Goal: Task Accomplishment & Management: Use online tool/utility

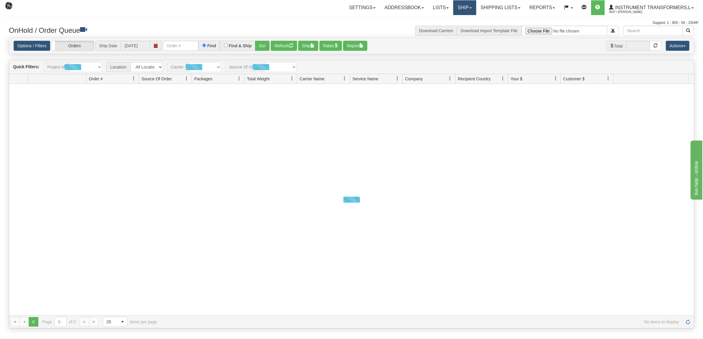
click at [464, 8] on link "Ship" at bounding box center [465, 7] width 23 height 15
click at [448, 19] on span "Ship Screen" at bounding box center [440, 20] width 22 height 5
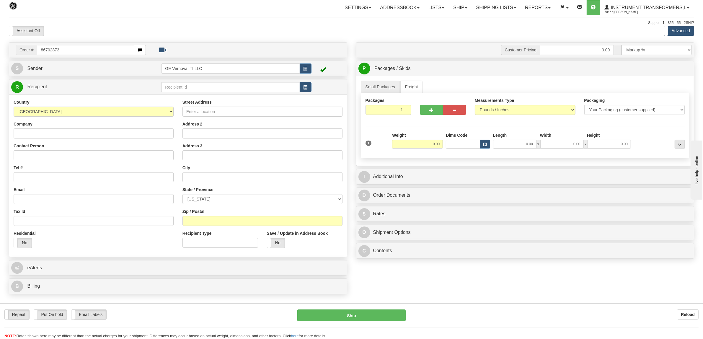
type input "86702873"
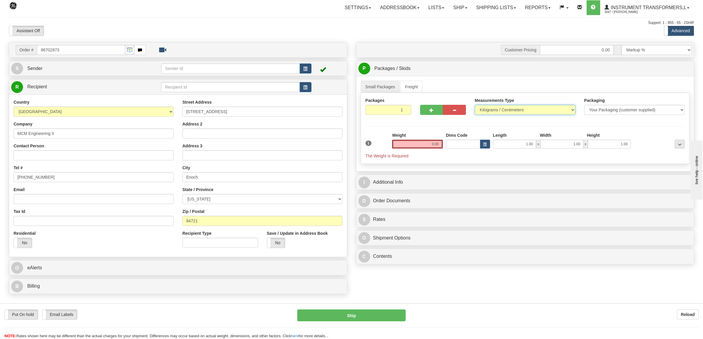
click at [485, 113] on select "Pounds / Inches Kilograms / Centimeters" at bounding box center [525, 110] width 101 height 10
select select "0"
click at [475, 105] on select "Pounds / Inches Kilograms / Centimeters" at bounding box center [525, 110] width 101 height 10
drag, startPoint x: 424, startPoint y: 144, endPoint x: 457, endPoint y: 144, distance: 32.5
click at [457, 144] on div "1 Weight 0.00 Dims Code 1.00" at bounding box center [525, 145] width 323 height 27
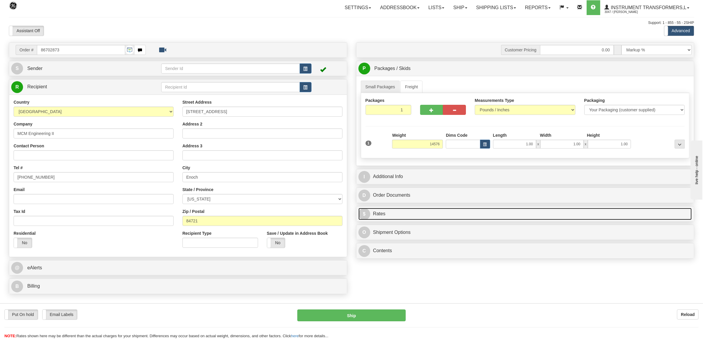
type input "14576.00"
click at [384, 214] on link "$ Rates" at bounding box center [526, 214] width 334 height 12
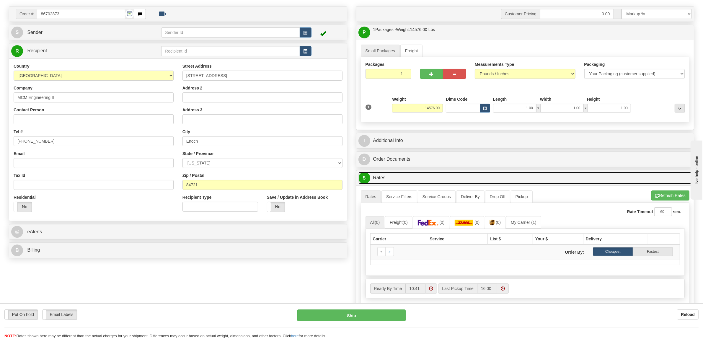
scroll to position [148, 0]
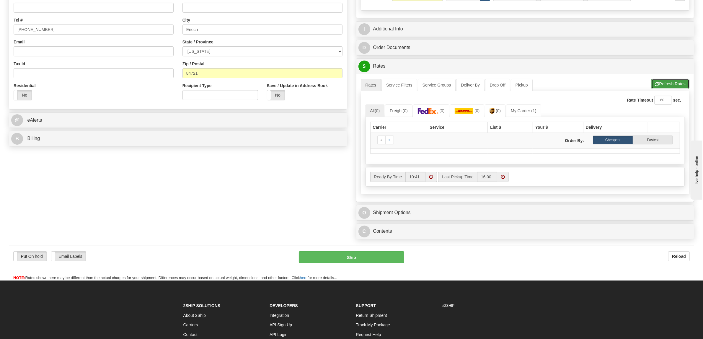
click at [660, 83] on button "Refresh Rates" at bounding box center [671, 84] width 38 height 10
click at [519, 111] on link "My Carrier (1)" at bounding box center [523, 111] width 35 height 12
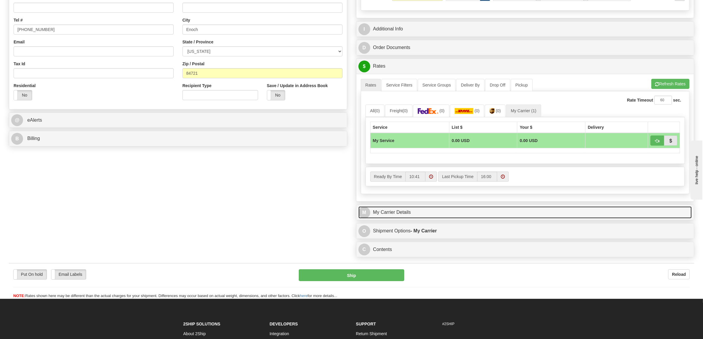
click at [409, 217] on link "M My Carrier Details" at bounding box center [526, 213] width 334 height 12
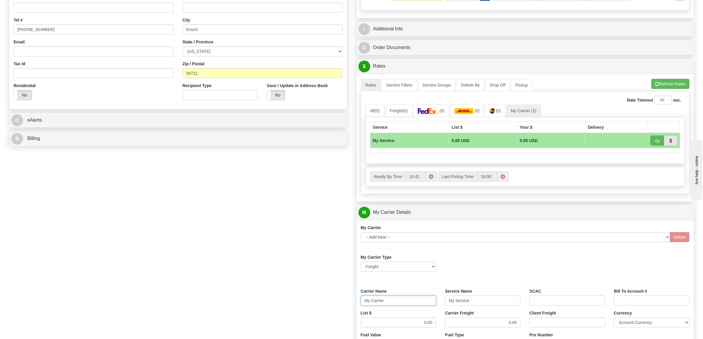
drag, startPoint x: 387, startPoint y: 303, endPoint x: 349, endPoint y: 307, distance: 38.3
click at [349, 307] on div "Order # 86702873 S Sender" at bounding box center [351, 180] width 695 height 570
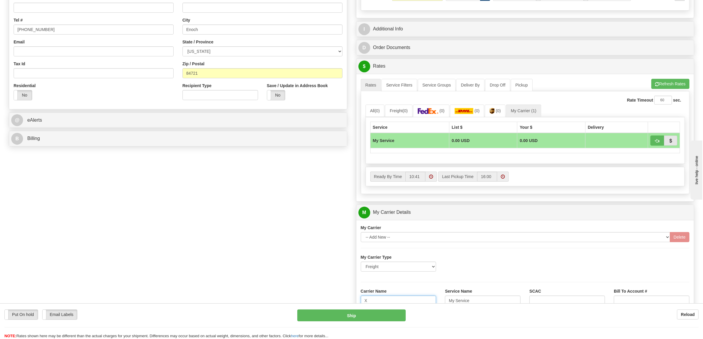
type input "XPO"
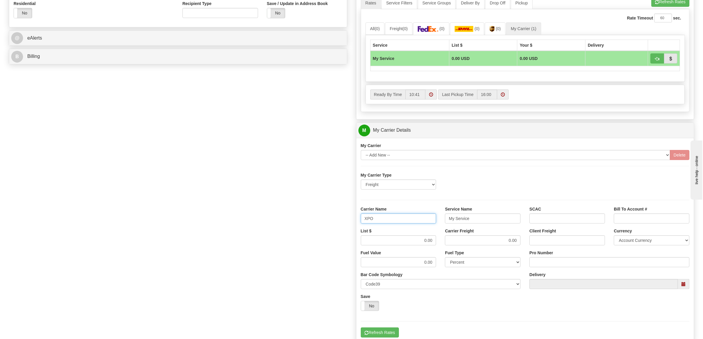
scroll to position [369, 0]
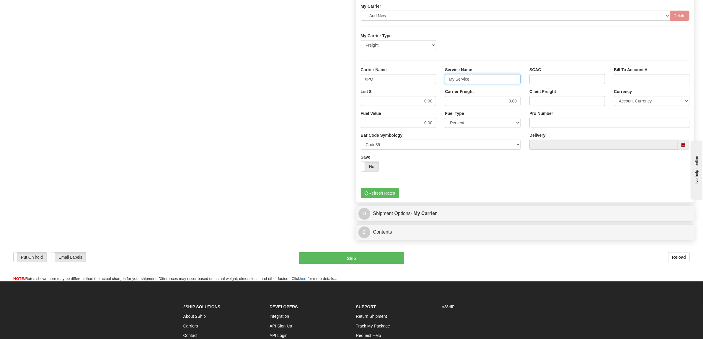
drag, startPoint x: 481, startPoint y: 82, endPoint x: 408, endPoint y: 83, distance: 72.7
click at [412, 84] on div "Carrier Name XPO Service Name My Service SCAC Bill To Account #" at bounding box center [526, 78] width 338 height 22
type input "LTL"
drag, startPoint x: 418, startPoint y: 104, endPoint x: 449, endPoint y: 103, distance: 31.0
click at [449, 103] on div "List $ 0.00 Carrier Freight 0.00 Client Freight Currency Account Currency ARN A…" at bounding box center [526, 100] width 338 height 22
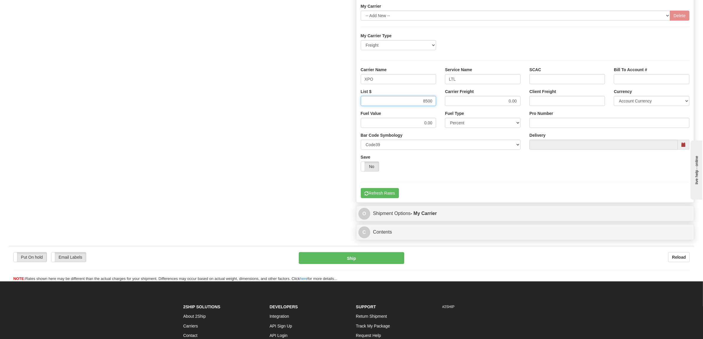
type input "8500"
drag, startPoint x: 470, startPoint y: 101, endPoint x: 539, endPoint y: 102, distance: 69.1
click at [539, 102] on div "List $ 8500 Carrier Freight 0.00 Client Freight Currency Account Currency ARN A…" at bounding box center [526, 100] width 338 height 22
type input "8500"
click at [572, 126] on input "Pro Number" at bounding box center [610, 123] width 160 height 10
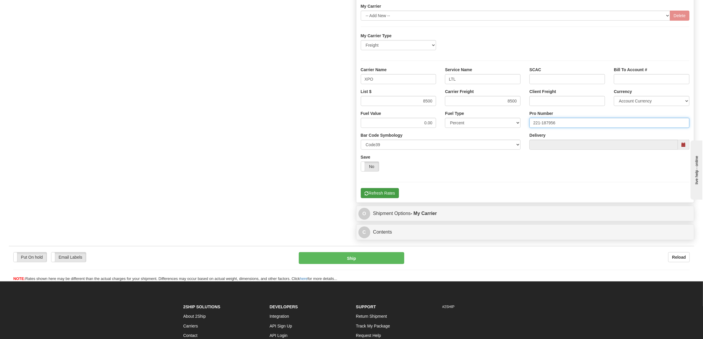
type input "221-187956"
click at [380, 194] on button "Refresh Rates" at bounding box center [380, 193] width 38 height 10
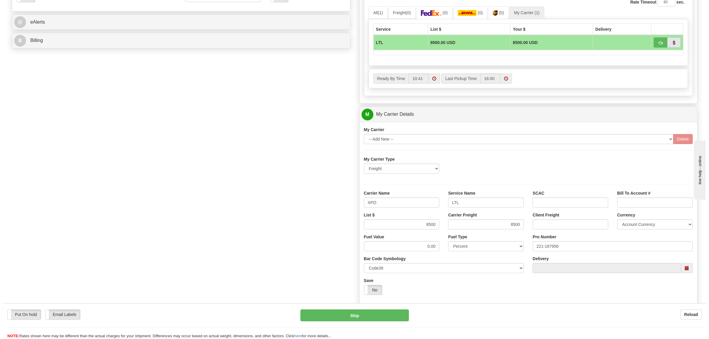
scroll to position [222, 0]
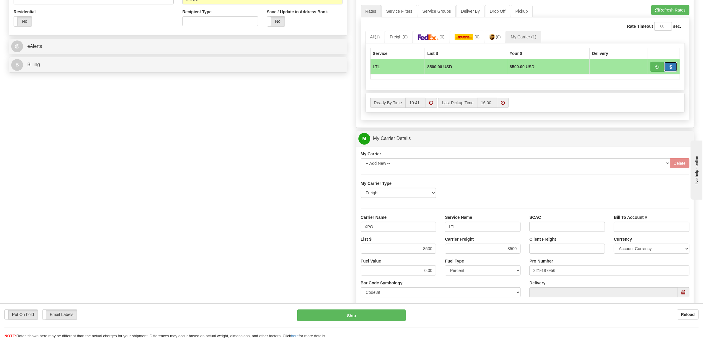
click at [668, 68] on button "button" at bounding box center [671, 67] width 14 height 10
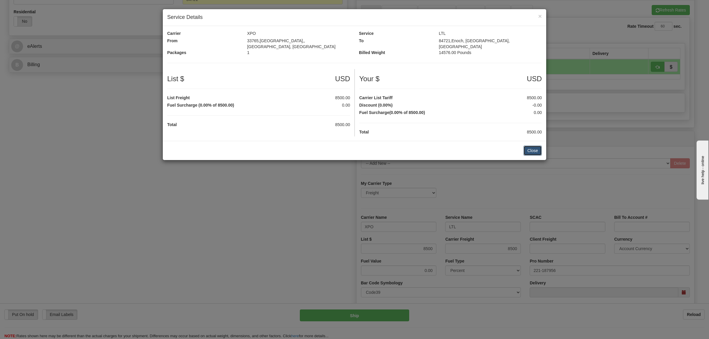
click at [541, 149] on button "Close" at bounding box center [533, 151] width 18 height 10
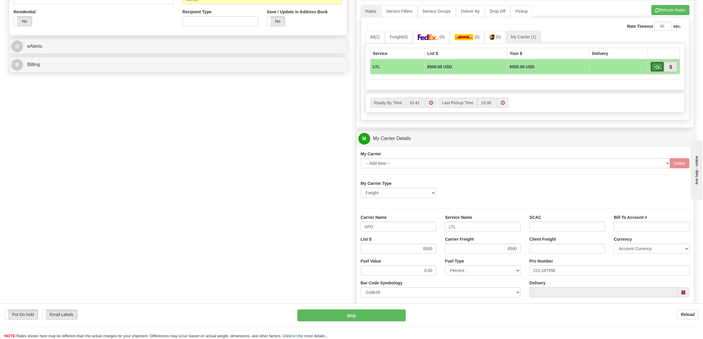
click at [652, 67] on button "button" at bounding box center [658, 67] width 14 height 10
type input "00"
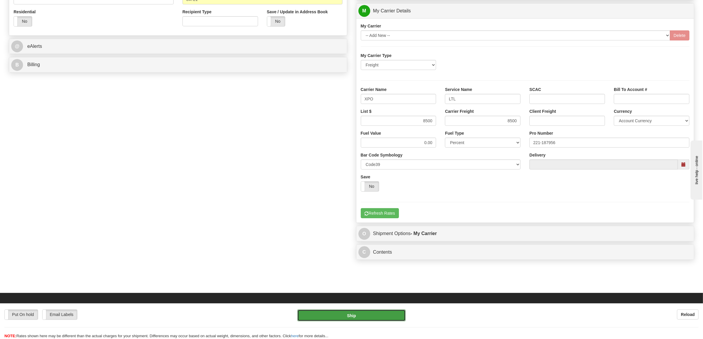
click at [357, 318] on button "Ship" at bounding box center [352, 316] width 108 height 12
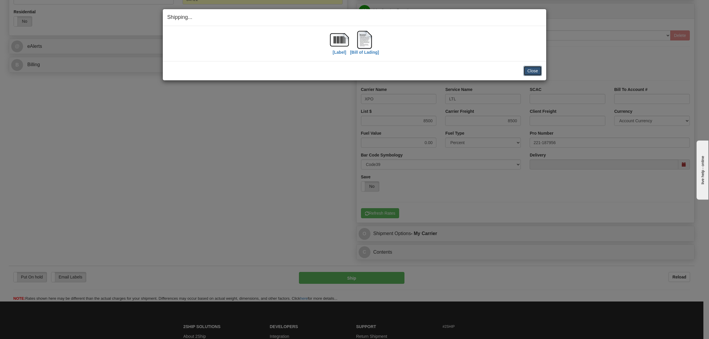
click at [532, 73] on button "Close" at bounding box center [533, 71] width 18 height 10
